Goal: Find specific page/section

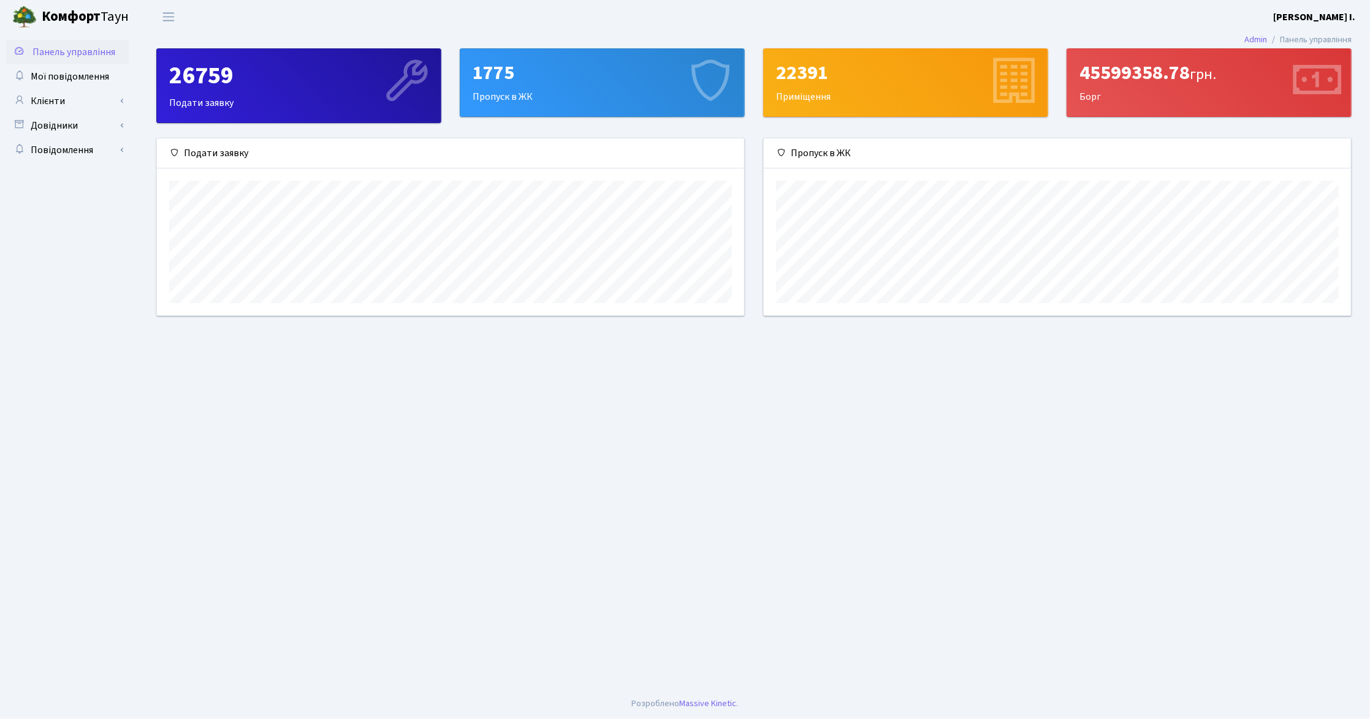
scroll to position [176, 586]
click at [88, 78] on span "Мої повідомлення" at bounding box center [70, 76] width 78 height 13
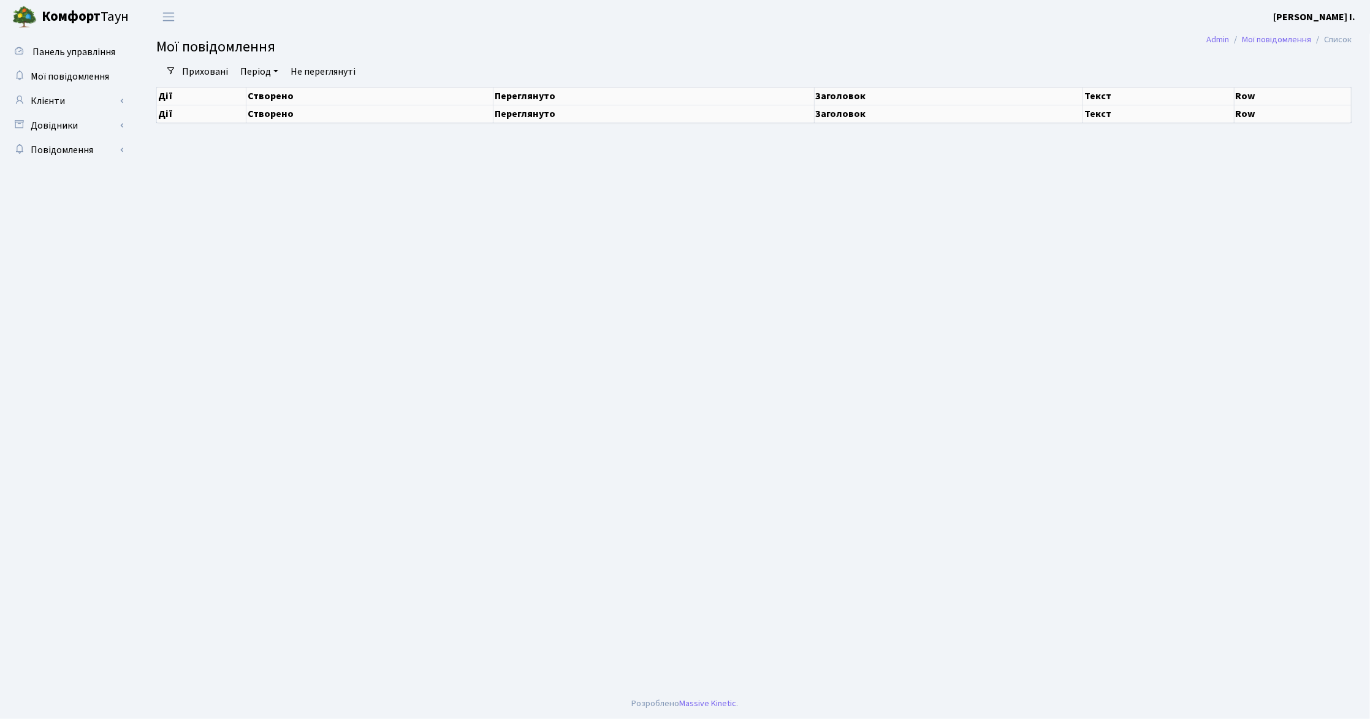
select select "25"
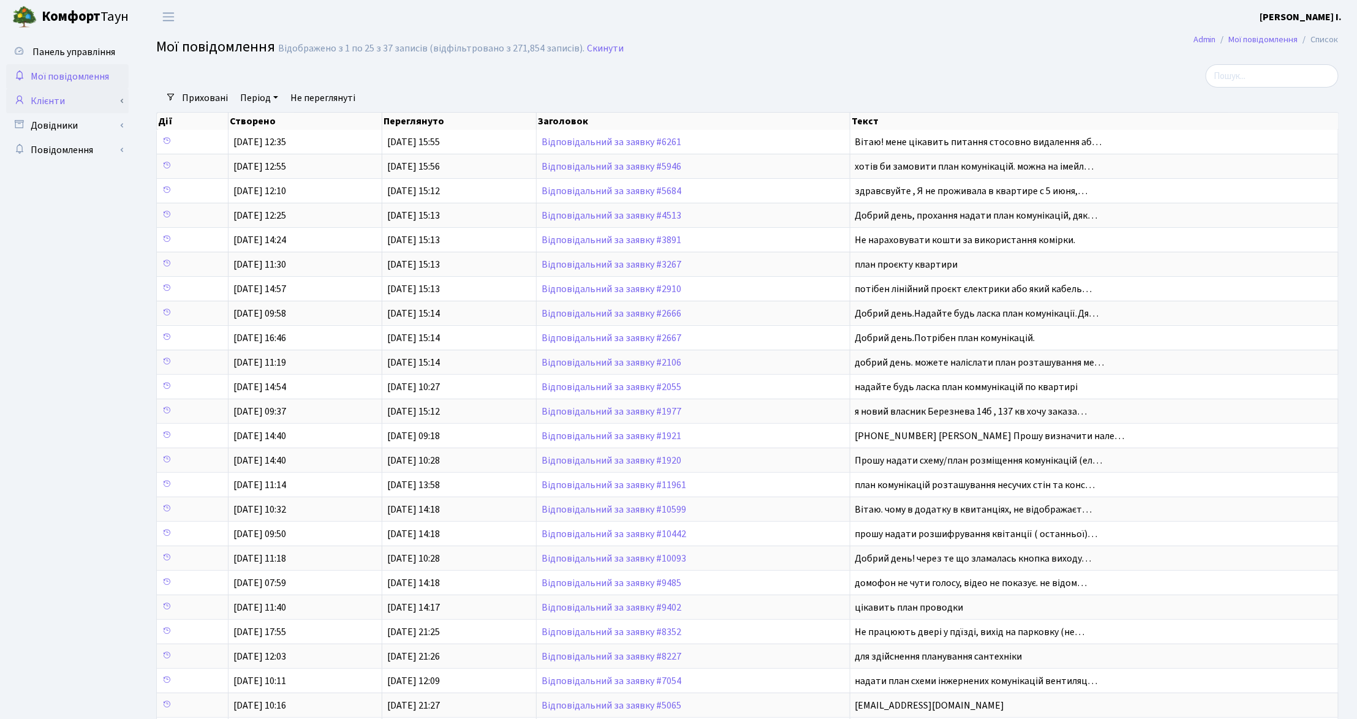
click at [100, 102] on link "Клієнти" at bounding box center [67, 101] width 123 height 25
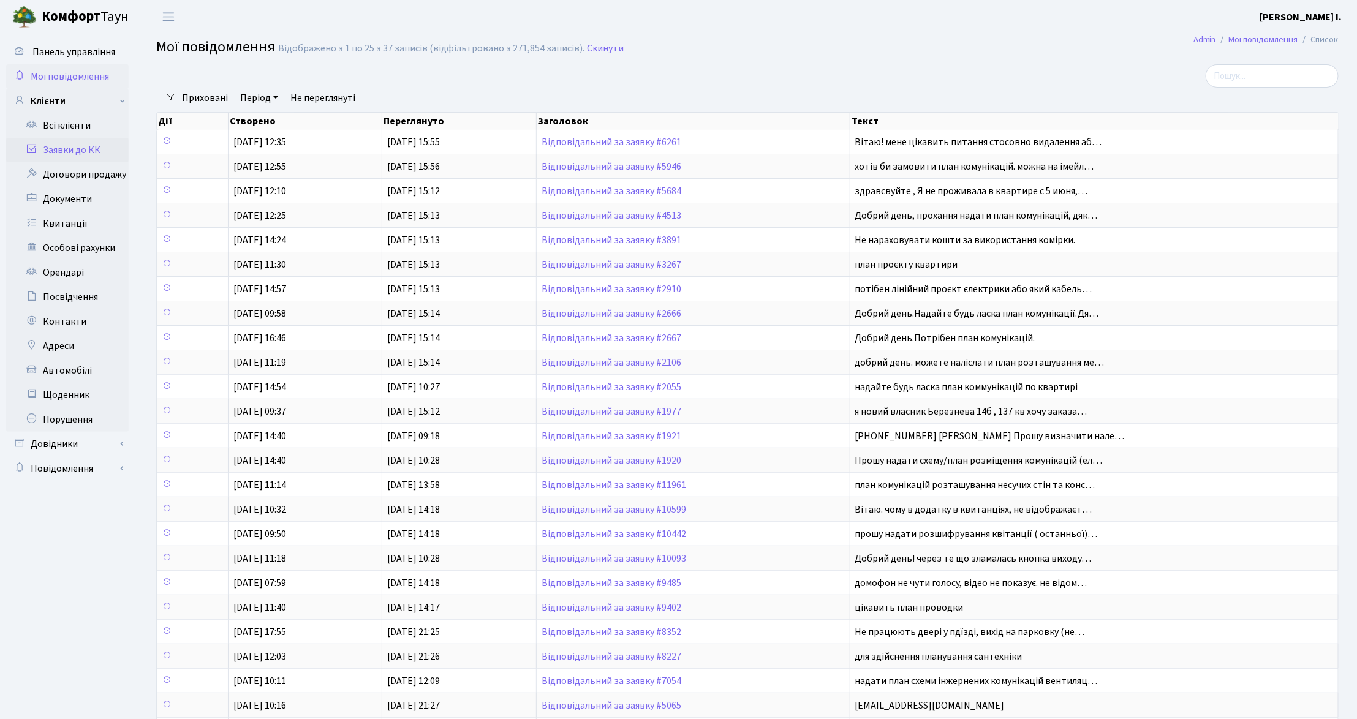
click at [82, 151] on link "Заявки до КК" at bounding box center [67, 150] width 123 height 25
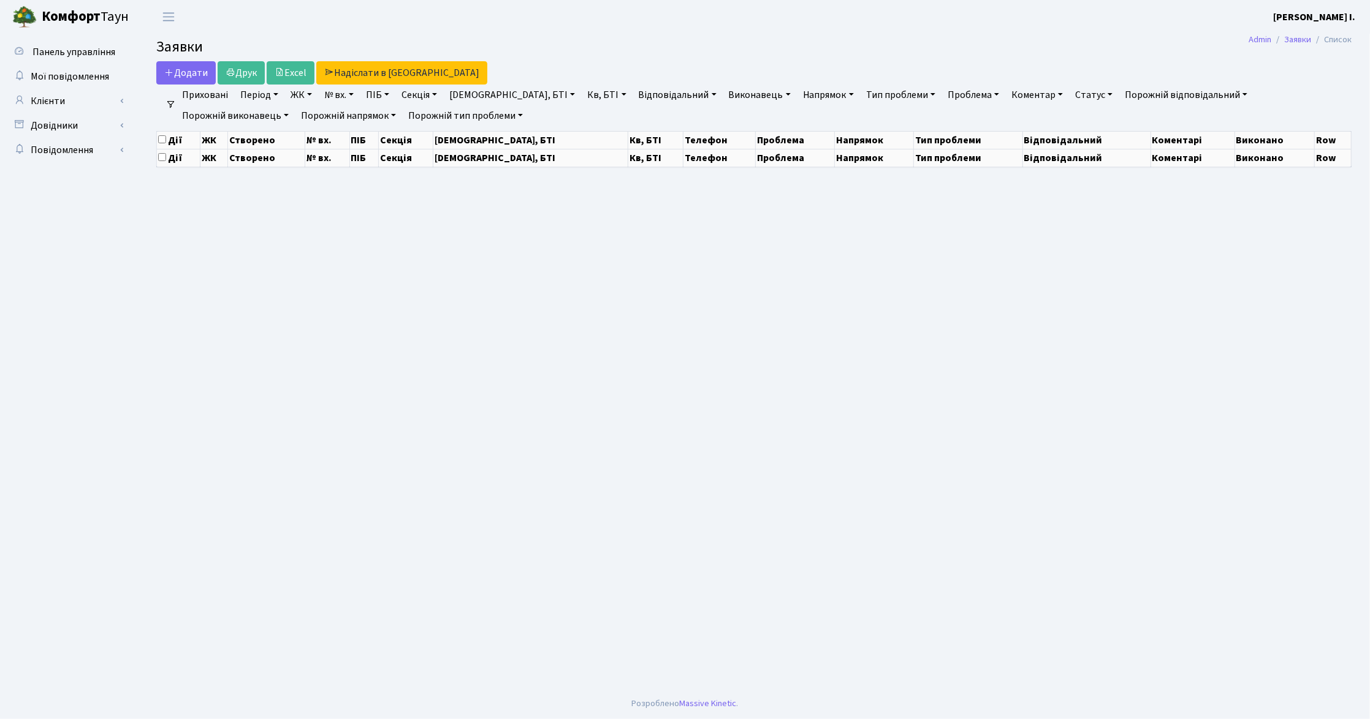
select select "25"
